Goal: Find specific page/section: Find specific page/section

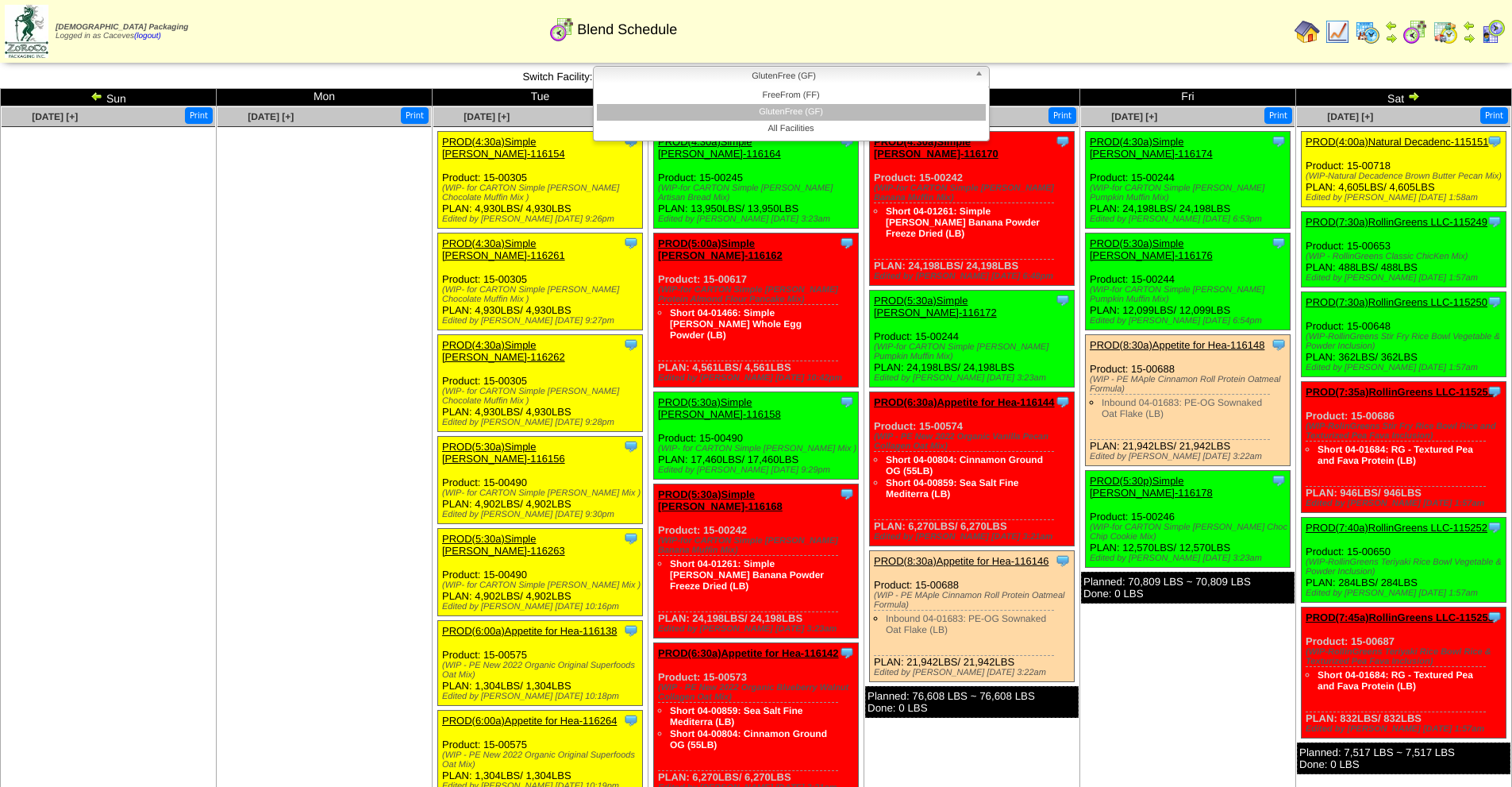
click at [802, 73] on span "GlutenFree (GF)" at bounding box center [784, 76] width 368 height 20
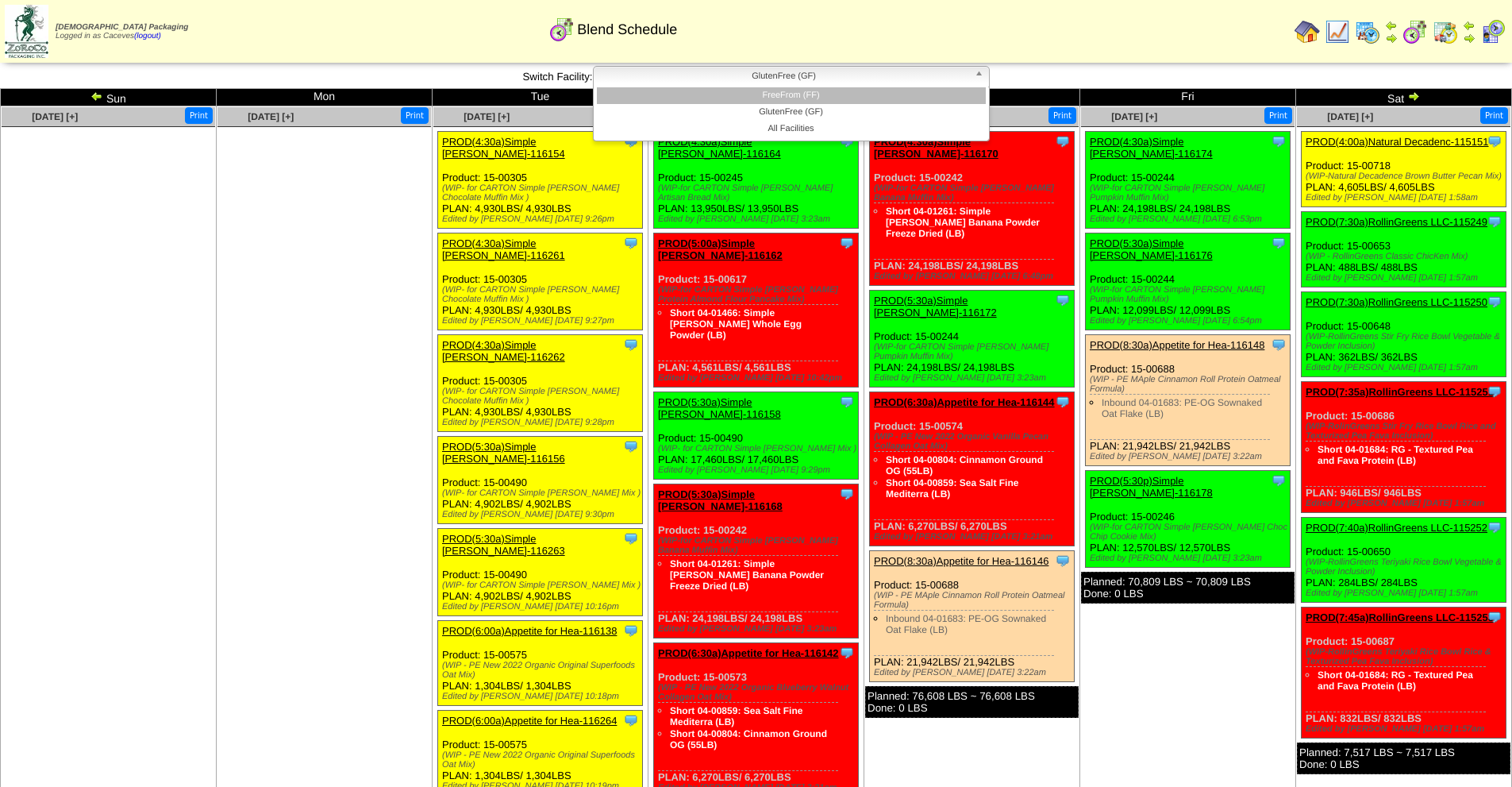
click at [815, 97] on li "FreeFrom (FF)" at bounding box center [790, 96] width 389 height 17
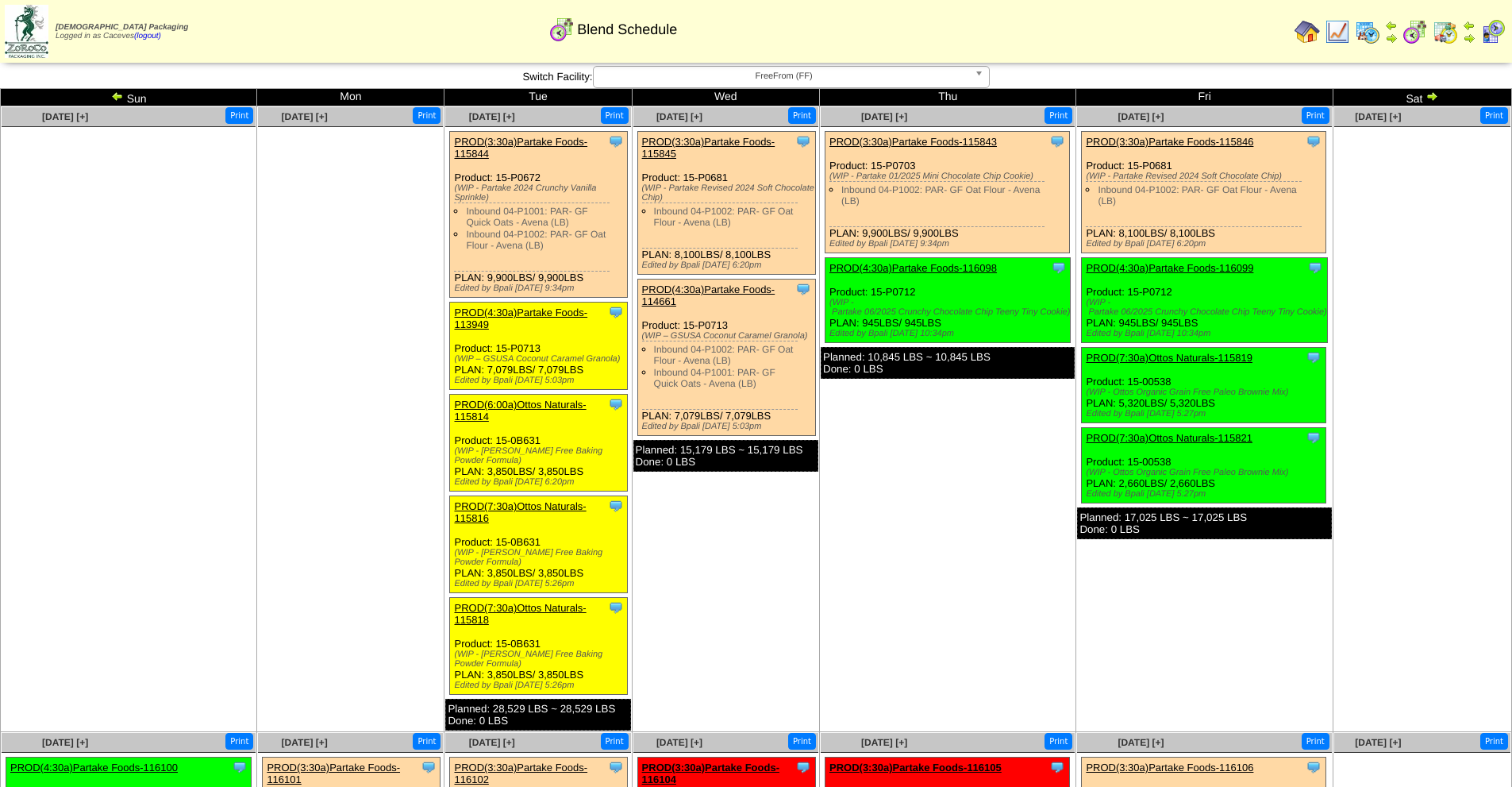
click at [860, 78] on span "FreeFrom (FF)" at bounding box center [784, 76] width 368 height 20
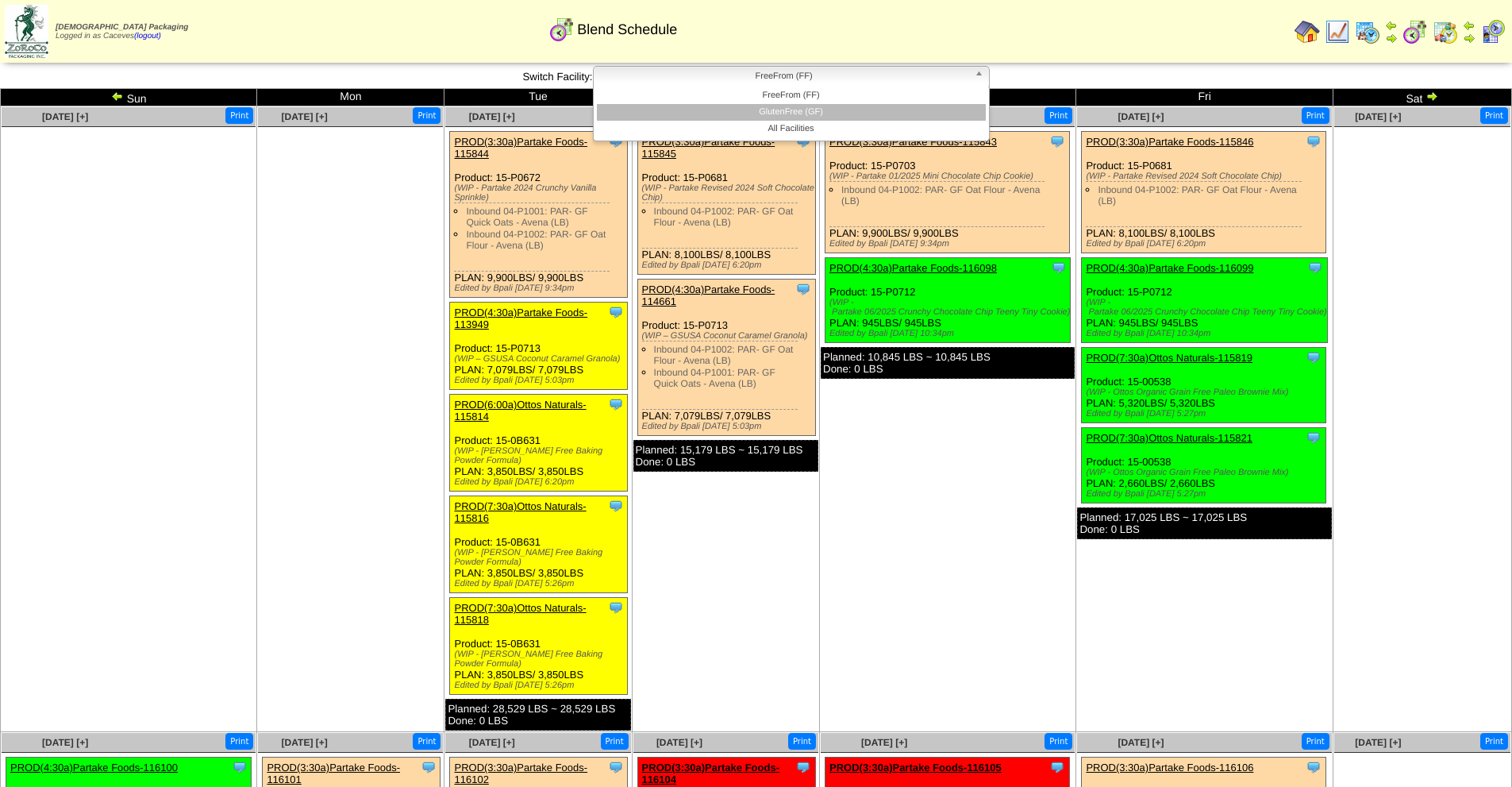
click at [815, 111] on li "GlutenFree (GF)" at bounding box center [790, 112] width 389 height 17
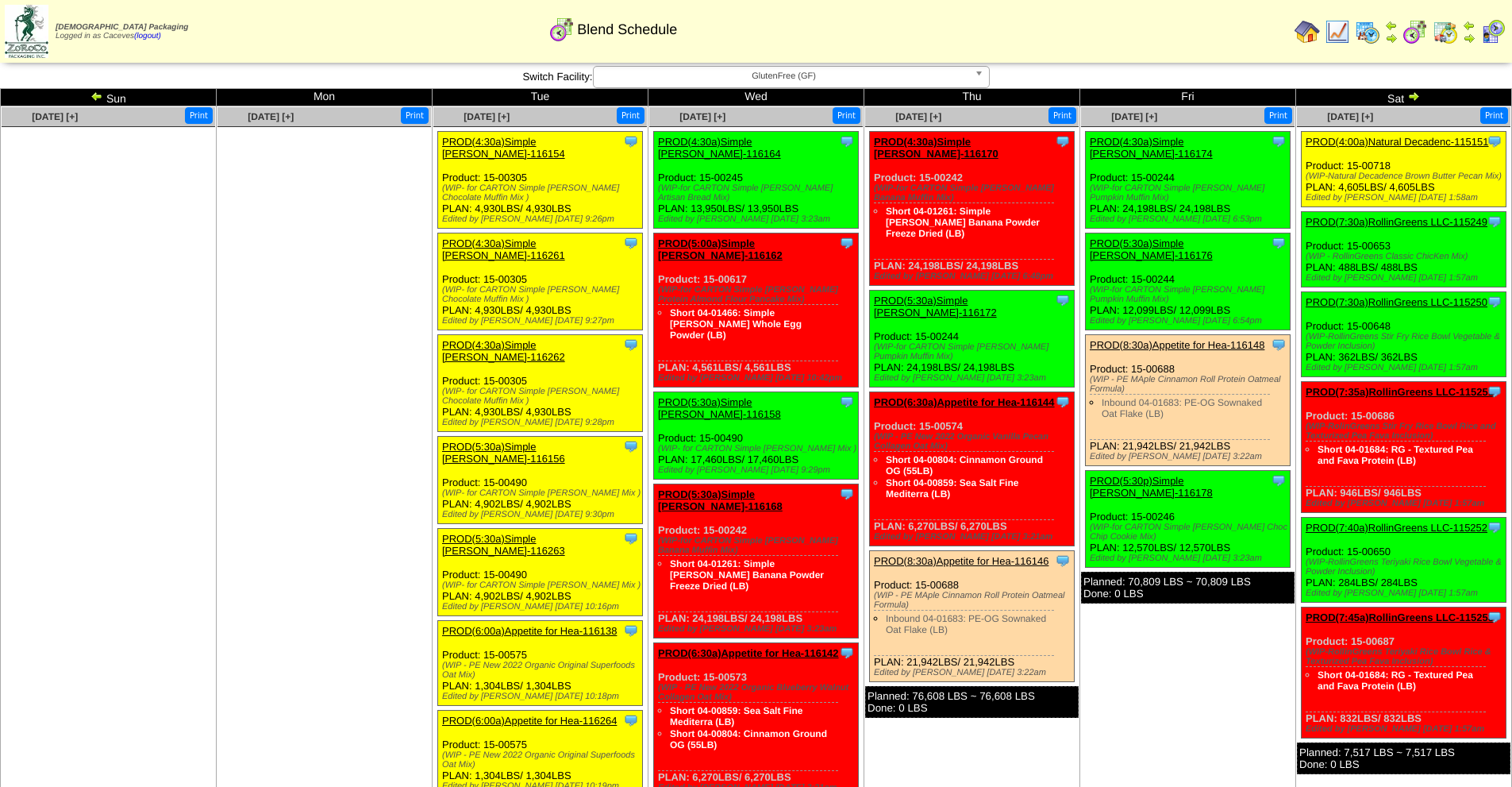
click at [855, 79] on span "GlutenFree (GF)" at bounding box center [784, 76] width 368 height 20
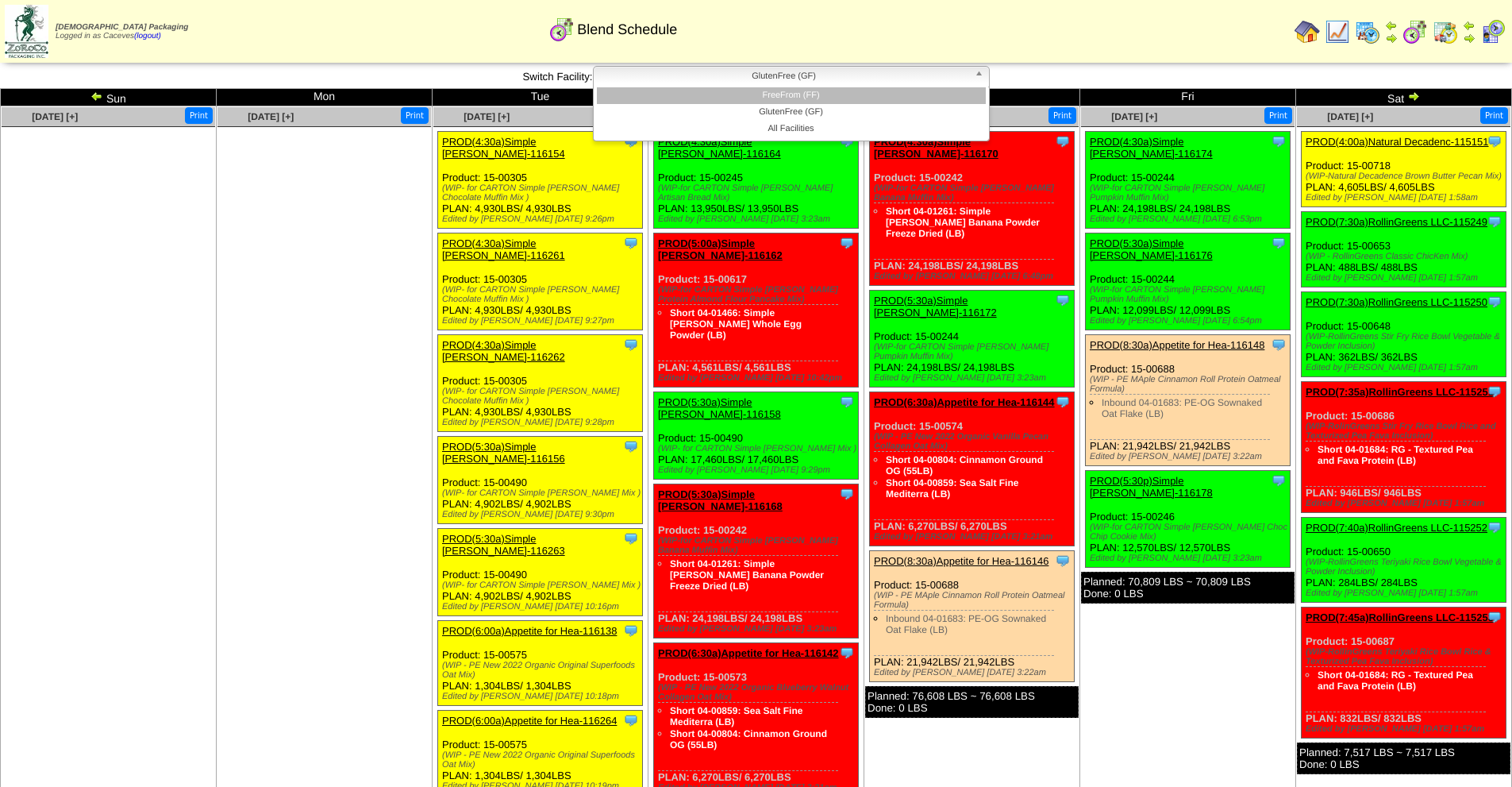
click at [825, 99] on li "FreeFrom (FF)" at bounding box center [790, 96] width 389 height 17
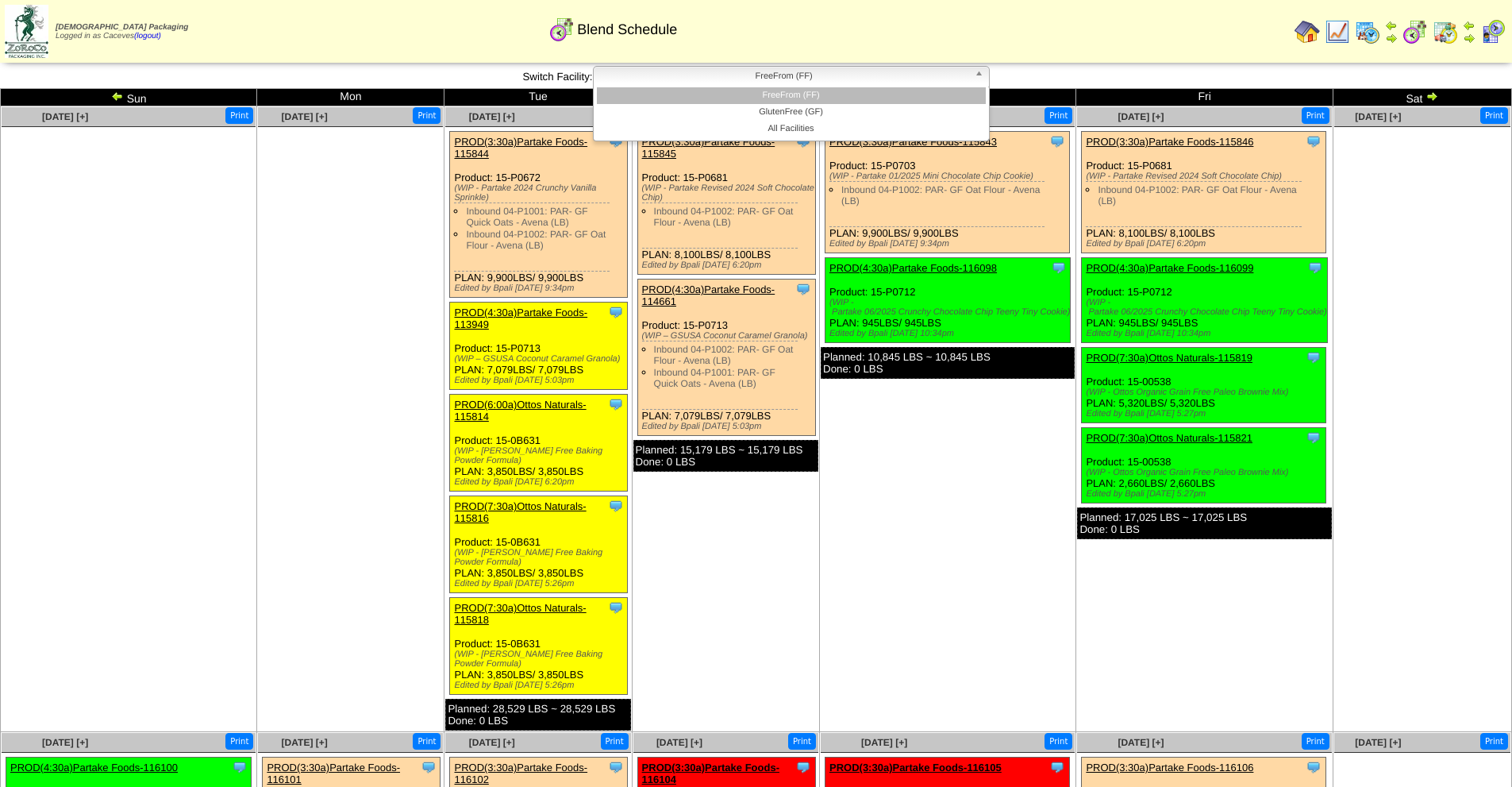
click at [684, 77] on span "FreeFrom (FF)" at bounding box center [784, 76] width 368 height 20
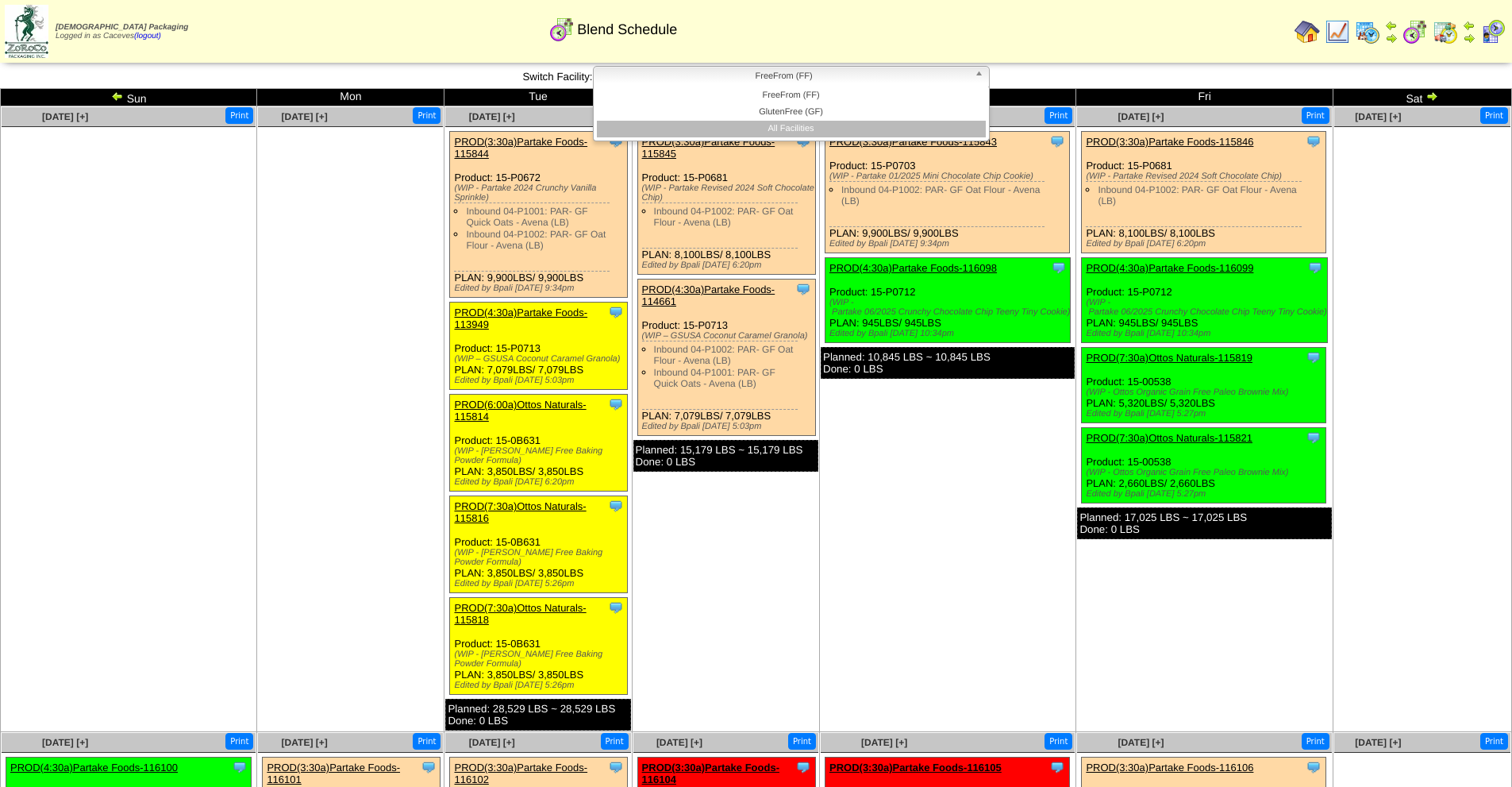
click at [802, 128] on li "All Facilities" at bounding box center [790, 129] width 389 height 17
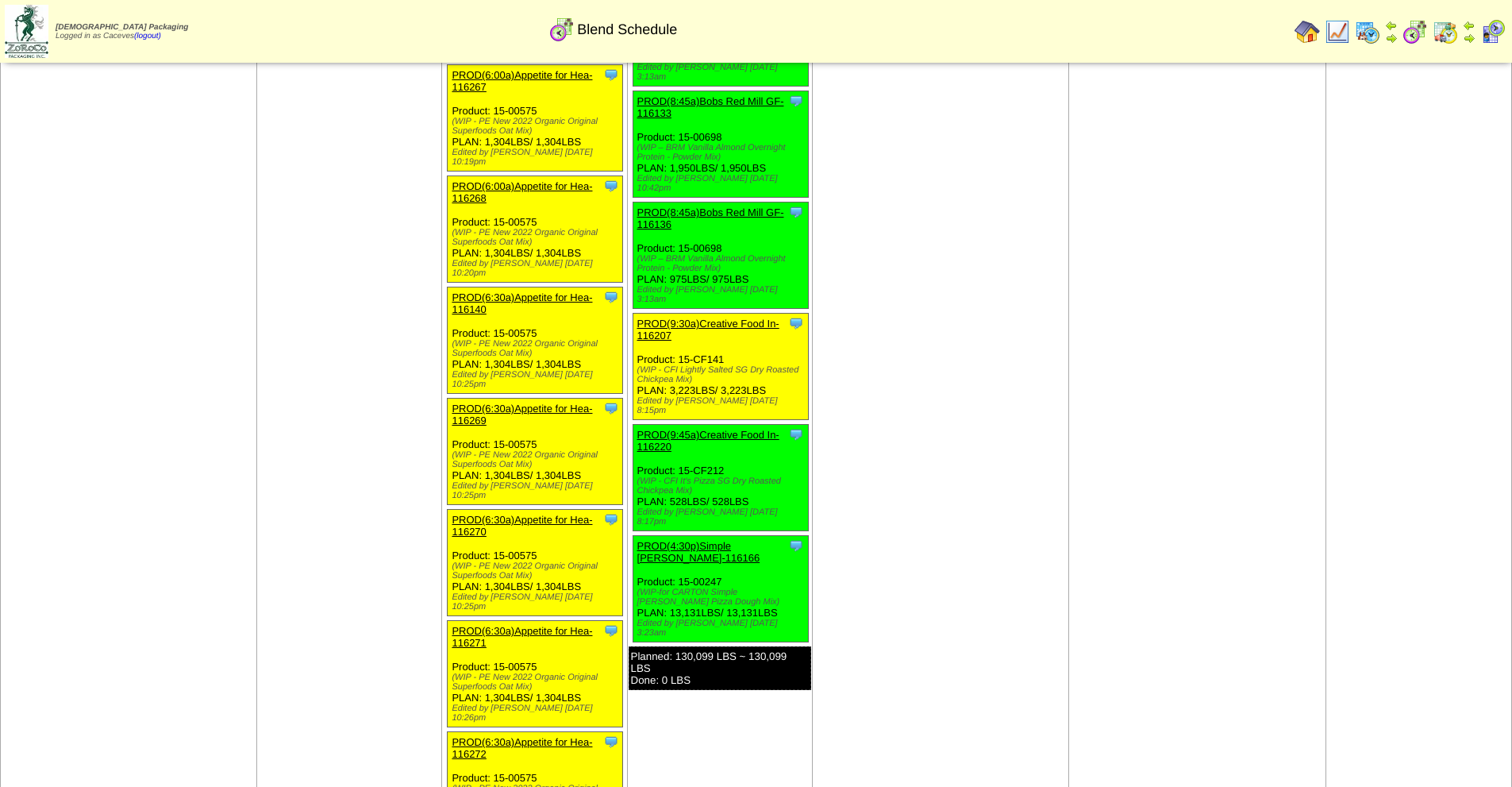
scroll to position [1191, 0]
